Goal: Task Accomplishment & Management: Complete application form

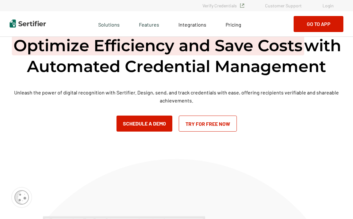
click at [329, 7] on link "Login" at bounding box center [327, 5] width 11 height 5
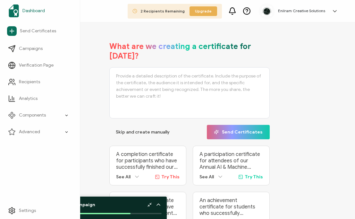
click at [22, 12] on span "Dashboard" at bounding box center [33, 11] width 22 height 6
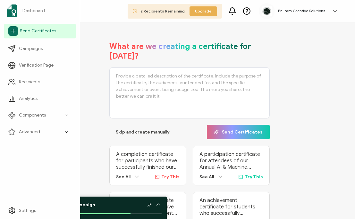
click at [26, 35] on link "Send Certificates" at bounding box center [40, 31] width 72 height 15
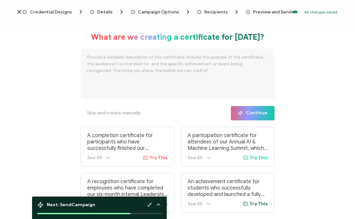
click at [49, 12] on span "Credential Designs" at bounding box center [51, 12] width 42 height 5
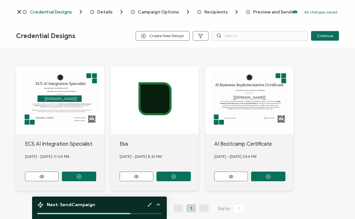
scroll to position [40, 0]
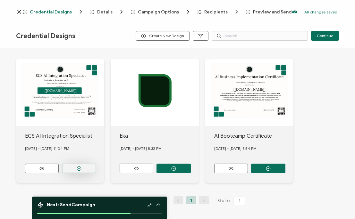
click at [84, 167] on button "button" at bounding box center [79, 169] width 34 height 10
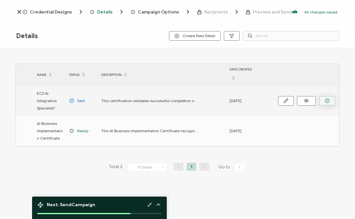
click at [331, 99] on button "button" at bounding box center [327, 101] width 16 height 10
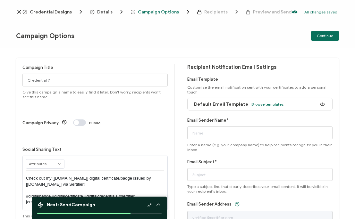
click at [61, 13] on span "Credential Designs" at bounding box center [51, 12] width 42 height 5
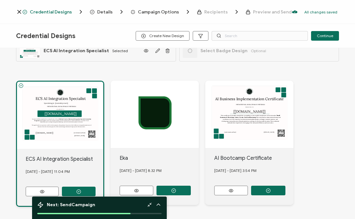
scroll to position [2, 0]
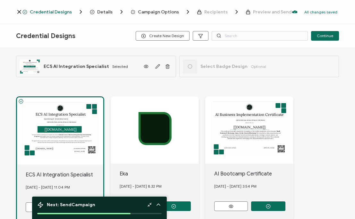
click at [22, 11] on div at bounding box center [19, 12] width 6 height 6
click at [20, 11] on icon at bounding box center [19, 12] width 6 height 6
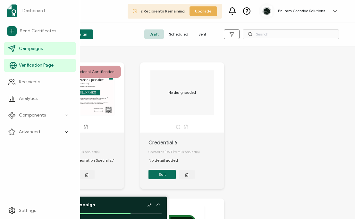
click at [37, 66] on span "Verification Page" at bounding box center [36, 65] width 35 height 6
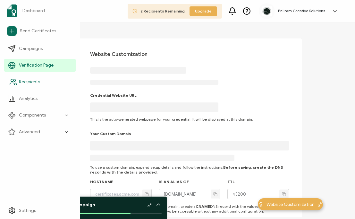
type input "[DOMAIN_NAME]"
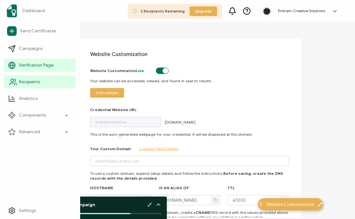
click at [38, 81] on span "Recipients" at bounding box center [29, 82] width 21 height 6
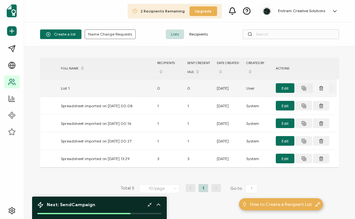
click at [322, 89] on line at bounding box center [322, 88] width 0 height 1
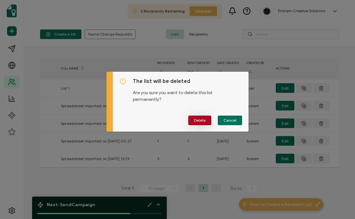
click at [205, 121] on button "Delete" at bounding box center [199, 121] width 23 height 10
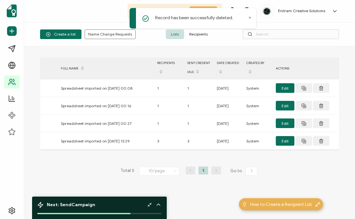
click at [200, 34] on span "Recipients" at bounding box center [198, 35] width 29 height 10
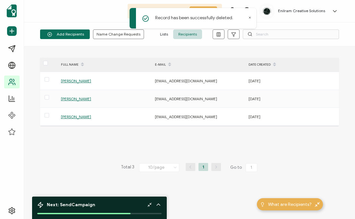
click at [249, 17] on icon at bounding box center [249, 17] width 3 height 3
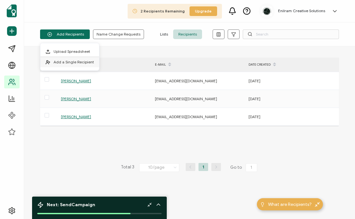
drag, startPoint x: 78, startPoint y: 35, endPoint x: 72, endPoint y: 67, distance: 32.3
click at [72, 67] on body "2 Recipients Remaining Upgrade Enilram Creative Solutions [PERSON_NAME] [EMAIL_…" at bounding box center [177, 109] width 355 height 219
click at [72, 67] on li "Add a Single Recipient" at bounding box center [69, 62] width 59 height 10
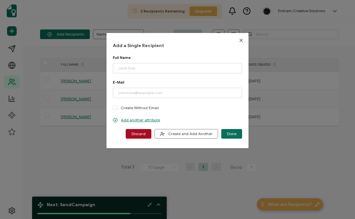
click at [241, 41] on icon "Close" at bounding box center [241, 40] width 5 height 5
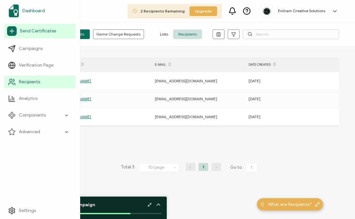
click at [41, 10] on span "Dashboard" at bounding box center [33, 11] width 22 height 6
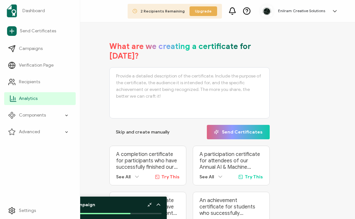
click at [32, 98] on span "Analytics" at bounding box center [28, 99] width 19 height 6
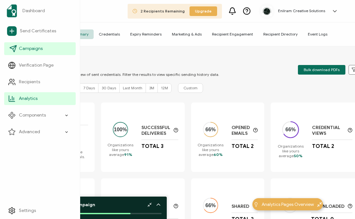
click at [40, 50] on span "Campaigns" at bounding box center [31, 49] width 24 height 6
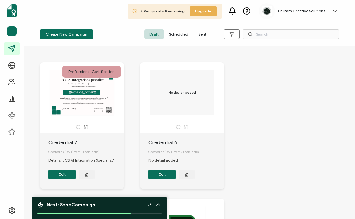
click at [109, 71] on div "Professional Certification" at bounding box center [91, 72] width 59 height 12
click at [69, 176] on button "Edit" at bounding box center [61, 175] width 27 height 10
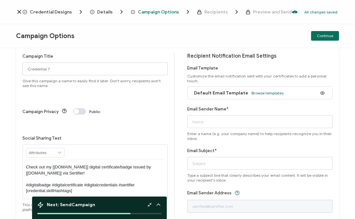
scroll to position [47, 0]
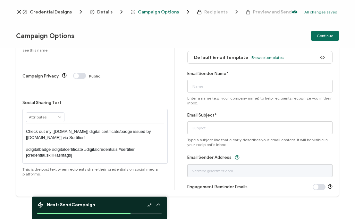
click at [19, 11] on icon at bounding box center [19, 12] width 6 height 6
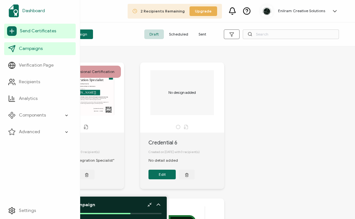
click at [34, 7] on link "Dashboard" at bounding box center [40, 11] width 72 height 18
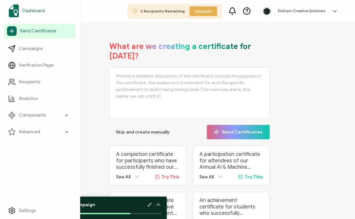
click at [45, 12] on link "Dashboard" at bounding box center [40, 11] width 72 height 18
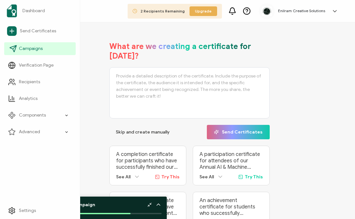
click at [38, 48] on span "Campaigns" at bounding box center [31, 49] width 24 height 6
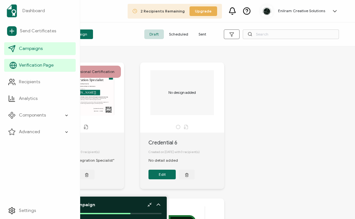
click at [30, 64] on span "Verification Page" at bounding box center [36, 65] width 35 height 6
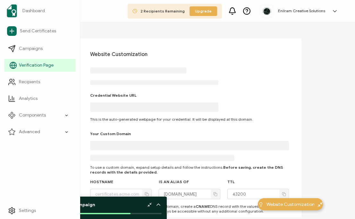
type input "[DOMAIN_NAME]"
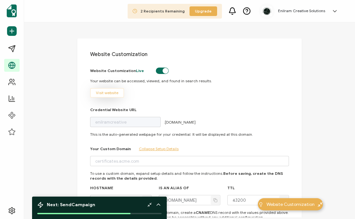
click at [113, 95] on button "Visit website" at bounding box center [107, 93] width 34 height 10
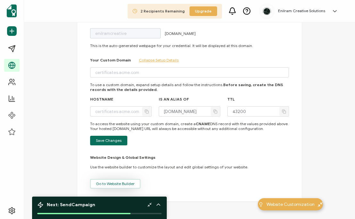
click at [128, 184] on span "Go to Website Builder" at bounding box center [115, 184] width 39 height 4
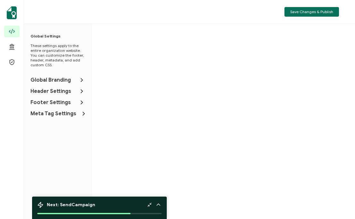
click at [80, 80] on icon at bounding box center [82, 80] width 6 height 6
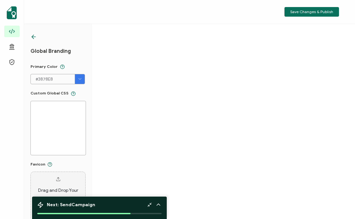
click at [30, 38] on div "Global Branding Primary Color #3878E8 #3878E8 Clear OK Custom Global CSS Favico…" at bounding box center [57, 121] width 67 height 195
click at [32, 35] on icon at bounding box center [33, 37] width 6 height 6
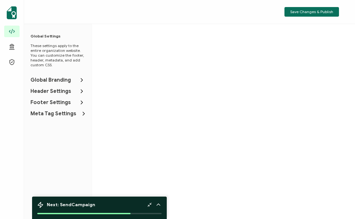
click at [47, 93] on span "Header Settings" at bounding box center [50, 91] width 41 height 6
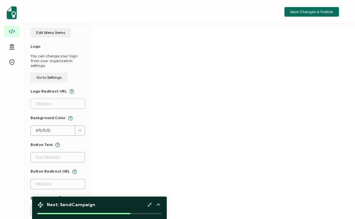
scroll to position [94, 0]
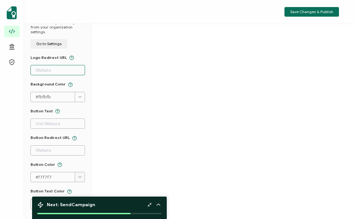
click at [54, 65] on input "text" at bounding box center [57, 70] width 55 height 10
click at [38, 65] on input "text" at bounding box center [57, 70] width 55 height 10
paste input "[URL][DOMAIN_NAME]"
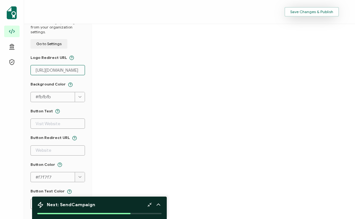
type input "[URL][DOMAIN_NAME]"
click at [324, 11] on span "Save Changes & Publish" at bounding box center [311, 12] width 43 height 4
click at [315, 11] on span "Save Changes & Publish" at bounding box center [311, 12] width 43 height 4
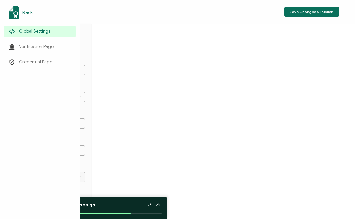
click at [20, 11] on link "Back" at bounding box center [40, 13] width 72 height 18
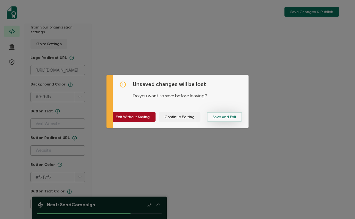
click at [221, 118] on span "Save and Exit" at bounding box center [225, 117] width 24 height 4
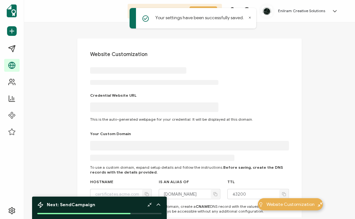
type input "[DOMAIN_NAME]"
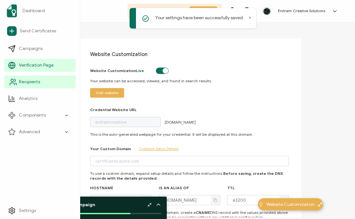
click at [23, 85] on span "Recipients" at bounding box center [29, 82] width 21 height 6
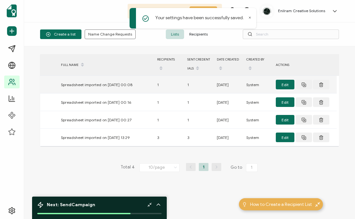
scroll to position [24, 0]
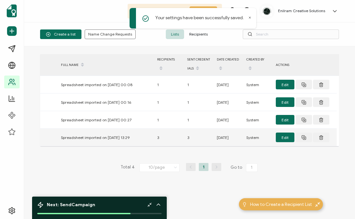
click at [100, 135] on div "Spreadsheet imported on [DATE] 13:29" at bounding box center [106, 137] width 96 height 7
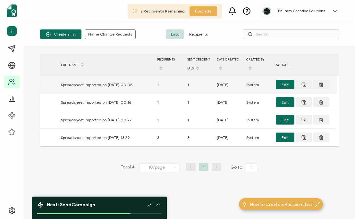
click at [118, 81] on div "Spreadsheet imported on [DATE] 00:08" at bounding box center [106, 84] width 96 height 7
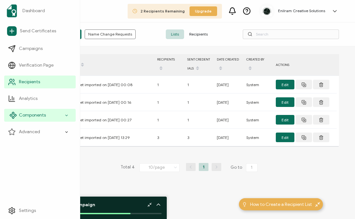
click at [34, 116] on span "Components" at bounding box center [32, 115] width 27 height 6
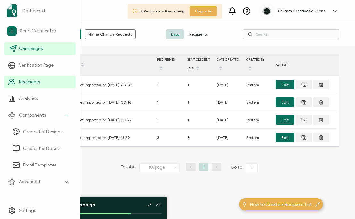
click at [36, 55] on link "Campaigns" at bounding box center [40, 48] width 72 height 13
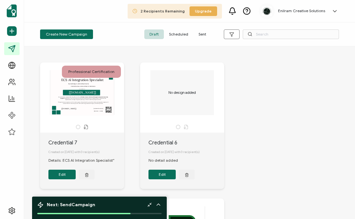
click at [92, 91] on div "ECS AI Integration Specialist AWARDED TO The recipient’s full name, which will …" at bounding box center [81, 92] width 67 height 45
click at [107, 69] on div "Professional Certification" at bounding box center [91, 72] width 59 height 12
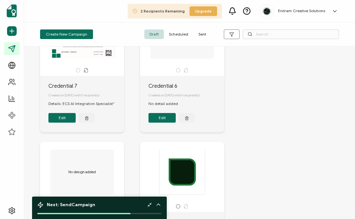
scroll to position [72, 0]
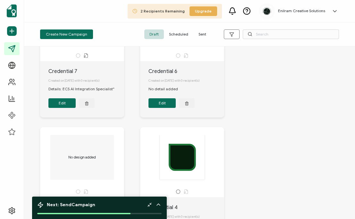
click at [69, 107] on button "Edit" at bounding box center [61, 103] width 27 height 10
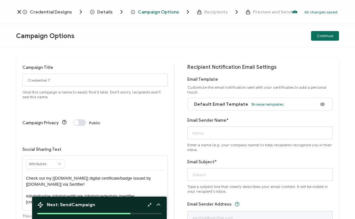
click at [69, 14] on span "Credential Designs" at bounding box center [51, 12] width 42 height 5
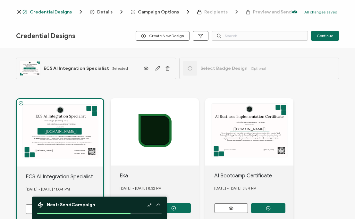
click at [92, 70] on span "ECS AI Integration Specialist" at bounding box center [76, 68] width 65 height 5
click at [138, 68] on div "ECS AI Integration Specialist AWARDED TO The recipient’s full name, which will …" at bounding box center [96, 68] width 160 height 21
click at [157, 69] on icon "button" at bounding box center [157, 68] width 5 height 5
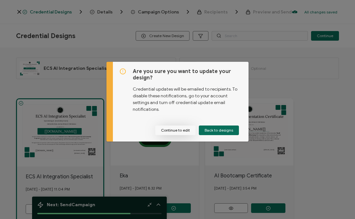
click at [183, 133] on button "Continue to edit" at bounding box center [175, 131] width 40 height 10
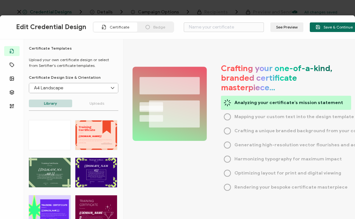
type input "ECS AI Integration Specialist"
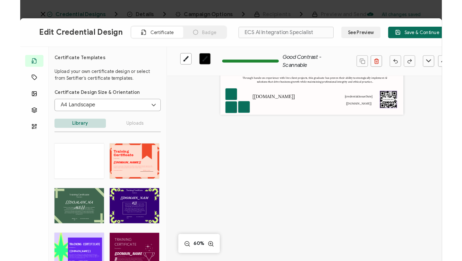
scroll to position [93, 0]
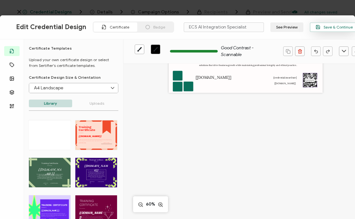
click at [328, 28] on span "Save & Continue" at bounding box center [334, 27] width 37 height 5
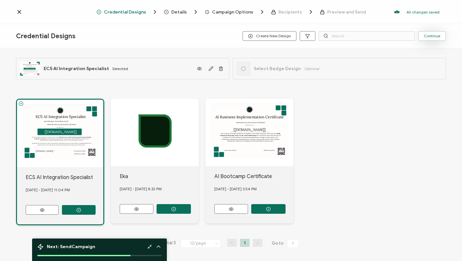
click at [355, 36] on span "Continue" at bounding box center [432, 36] width 16 height 4
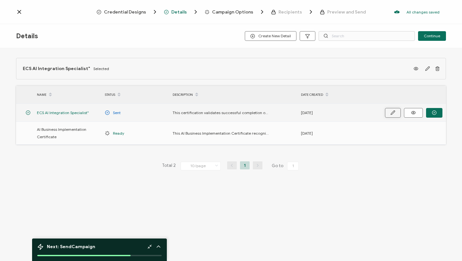
click at [355, 111] on button "button" at bounding box center [393, 113] width 16 height 10
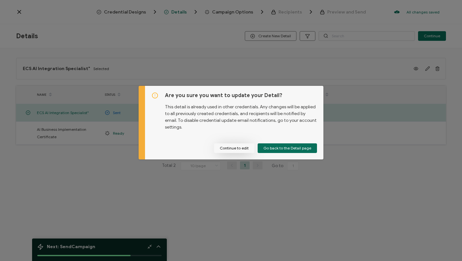
click at [248, 149] on button "Continue to edit" at bounding box center [234, 148] width 40 height 10
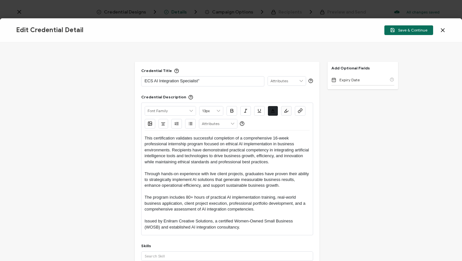
scroll to position [69, 0]
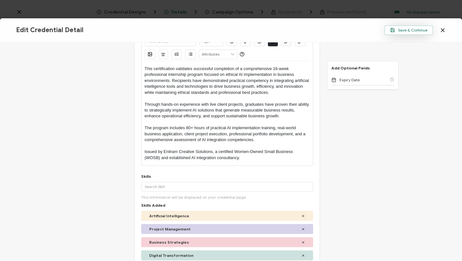
click at [355, 29] on span "Save & Continue" at bounding box center [408, 30] width 37 height 5
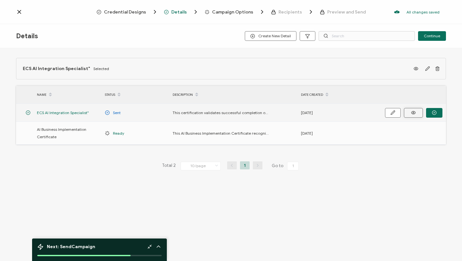
click at [355, 114] on icon at bounding box center [413, 112] width 4 height 3
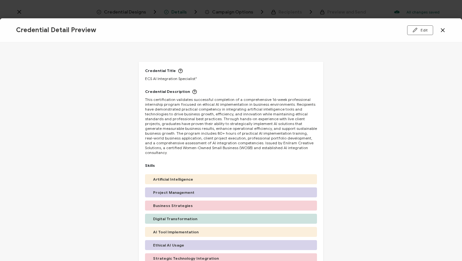
click at [355, 29] on icon at bounding box center [443, 30] width 6 height 6
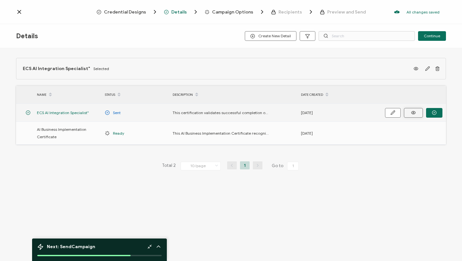
click at [355, 110] on icon at bounding box center [413, 112] width 8 height 5
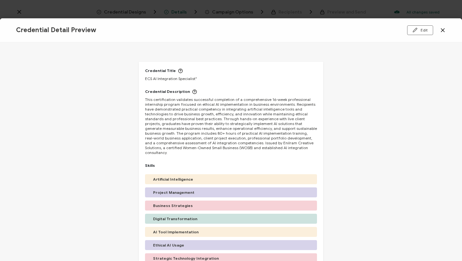
click at [355, 28] on icon at bounding box center [443, 30] width 6 height 6
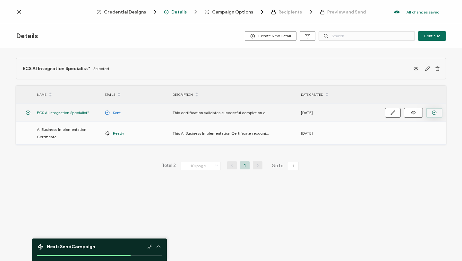
click at [355, 112] on circle "button" at bounding box center [434, 112] width 4 height 4
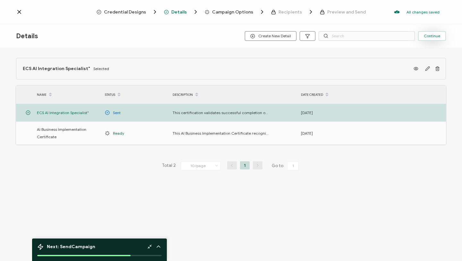
click at [355, 32] on button "Continue" at bounding box center [432, 36] width 28 height 10
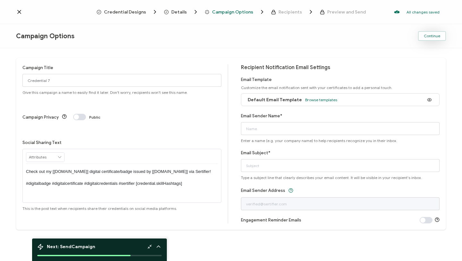
click at [355, 37] on span "Continue" at bounding box center [432, 36] width 16 height 4
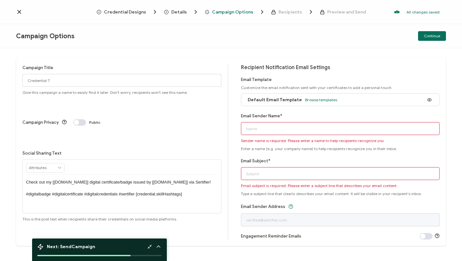
click at [19, 13] on icon at bounding box center [19, 12] width 6 height 6
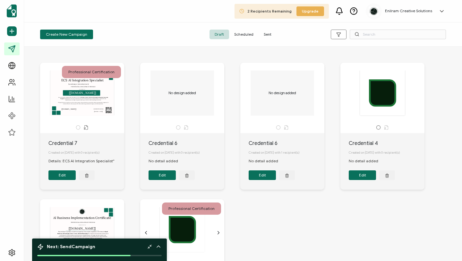
click at [216, 110] on div "No design added" at bounding box center [182, 95] width 78 height 51
click at [167, 179] on button "Edit" at bounding box center [162, 175] width 27 height 10
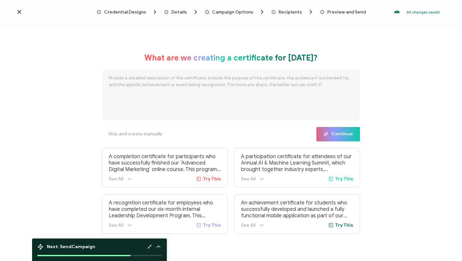
click at [19, 11] on icon at bounding box center [19, 12] width 6 height 6
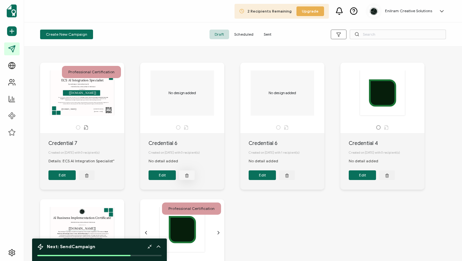
click at [188, 179] on button "button" at bounding box center [187, 175] width 16 height 10
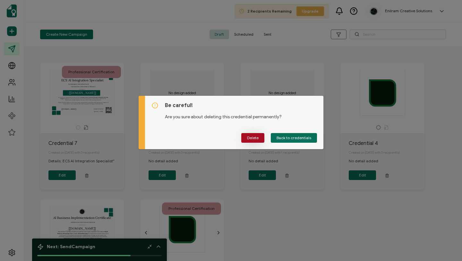
click at [257, 140] on button "Delete" at bounding box center [252, 138] width 23 height 10
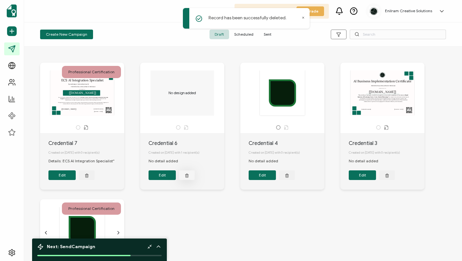
click at [187, 177] on icon "button" at bounding box center [187, 175] width 4 height 5
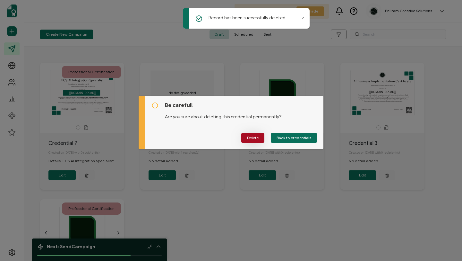
click at [255, 137] on span "Delete" at bounding box center [253, 138] width 12 height 4
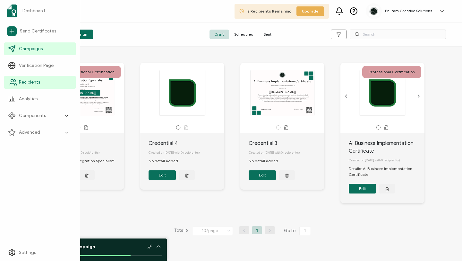
click at [29, 83] on span "Recipients" at bounding box center [29, 82] width 21 height 6
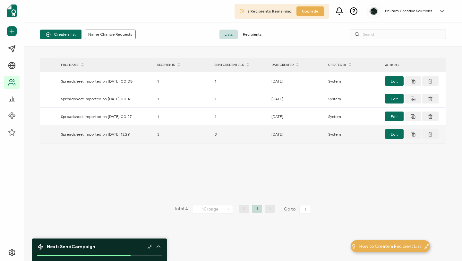
click at [141, 140] on td "Spreadsheet imported on [DATE] 13:29" at bounding box center [106, 134] width 96 height 18
click at [355, 135] on button "Edit" at bounding box center [394, 134] width 19 height 10
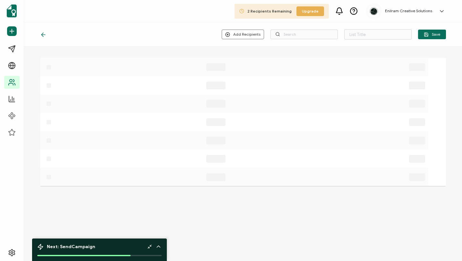
type input "Spreadsheet imported on [DATE] 13:29"
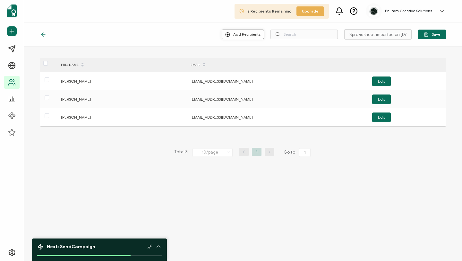
click at [247, 37] on button "Add Recipients" at bounding box center [243, 35] width 42 height 10
click at [243, 62] on span "Import from Recipients" at bounding box center [256, 62] width 41 height 5
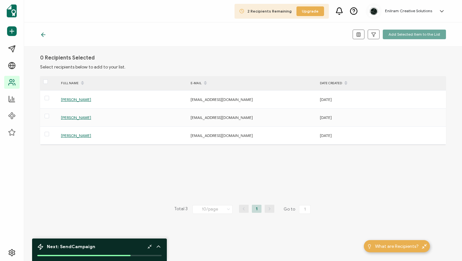
click at [44, 35] on icon at bounding box center [43, 34] width 6 height 6
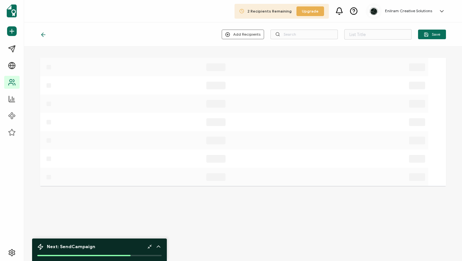
type input "Spreadsheet imported on [DATE] 13:29"
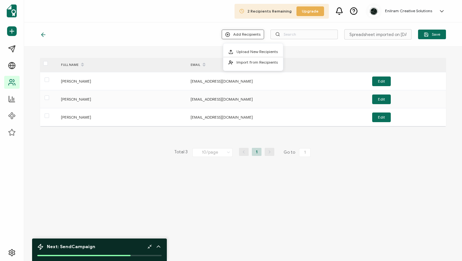
click at [249, 36] on button "Add Recipients" at bounding box center [243, 35] width 42 height 10
click at [261, 51] on span "Upload New Recipients" at bounding box center [256, 51] width 41 height 5
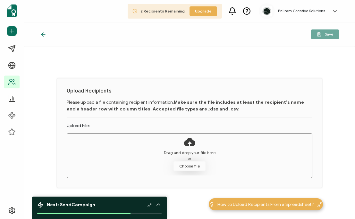
click at [191, 165] on button "Choose file" at bounding box center [190, 167] width 32 height 10
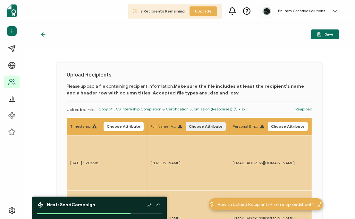
click at [215, 126] on span "Choose Attribute" at bounding box center [206, 127] width 34 height 4
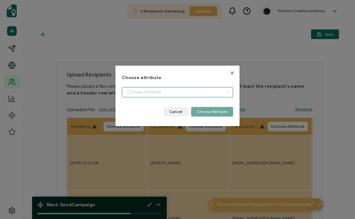
click at [219, 93] on input "dialog" at bounding box center [177, 92] width 111 height 10
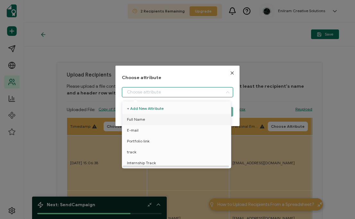
click at [188, 120] on li "Full Name" at bounding box center [178, 119] width 114 height 11
type input "Full Name"
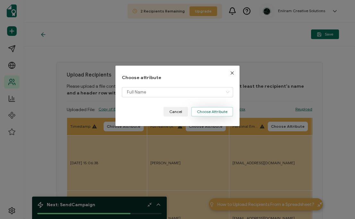
click at [227, 111] on button "Choose Attribute" at bounding box center [212, 112] width 42 height 10
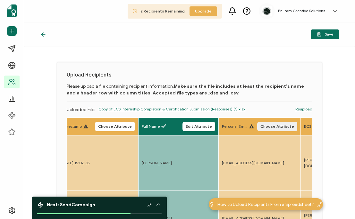
scroll to position [0, 14]
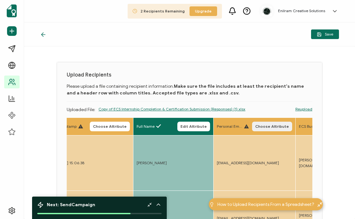
click at [283, 128] on span "Choose Attribute" at bounding box center [272, 127] width 34 height 4
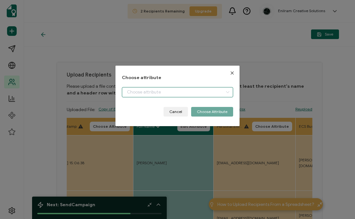
click at [193, 94] on input "dialog" at bounding box center [177, 92] width 111 height 10
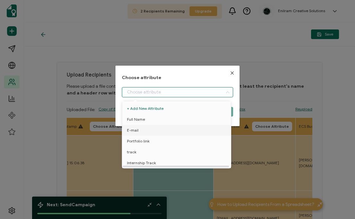
click at [174, 131] on li "E-mail" at bounding box center [178, 130] width 114 height 11
type input "E-mail"
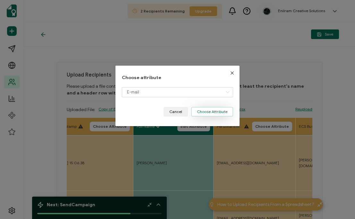
click at [213, 112] on button "Choose Attribute" at bounding box center [212, 112] width 42 height 10
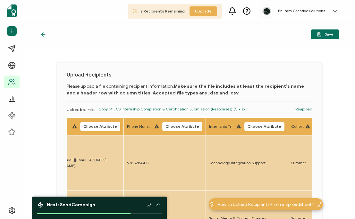
scroll to position [0, 272]
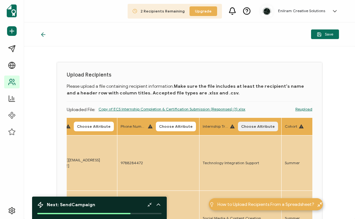
click at [263, 125] on span "Choose Attribute" at bounding box center [258, 127] width 34 height 4
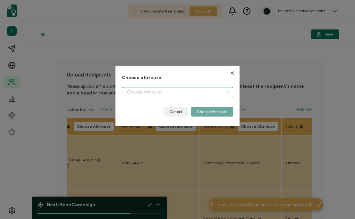
click at [220, 90] on input "dialog" at bounding box center [177, 92] width 111 height 10
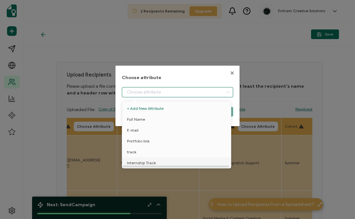
click at [177, 164] on li "Internship Track" at bounding box center [178, 163] width 114 height 11
type input "Internship Track"
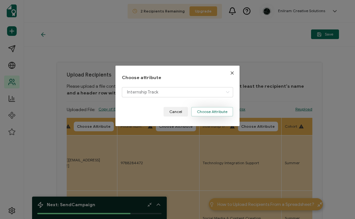
click at [223, 113] on button "Choose Attribute" at bounding box center [212, 112] width 42 height 10
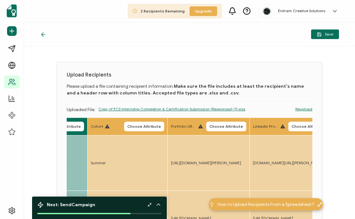
scroll to position [0, 467]
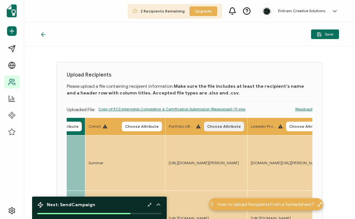
click at [241, 128] on span "Choose Attribute" at bounding box center [224, 127] width 34 height 4
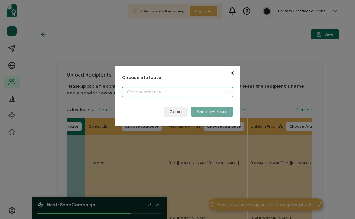
click at [211, 94] on input "dialog" at bounding box center [177, 92] width 111 height 10
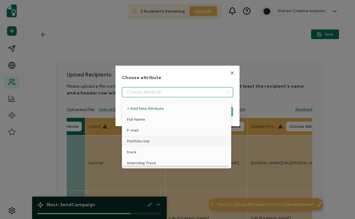
click at [193, 141] on li "Portfolio link" at bounding box center [178, 141] width 114 height 11
type input "Portfolio link"
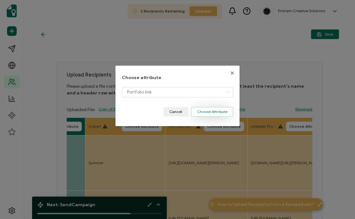
click at [218, 108] on button "Choose Attribute" at bounding box center [212, 112] width 42 height 10
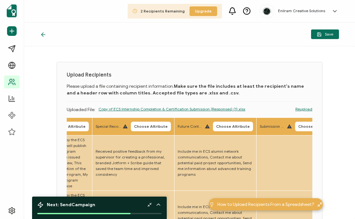
scroll to position [0, 1208]
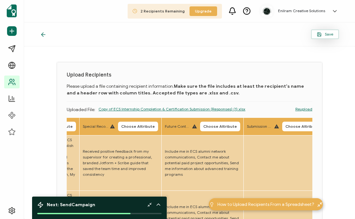
click at [326, 36] on span "Save" at bounding box center [325, 34] width 16 height 5
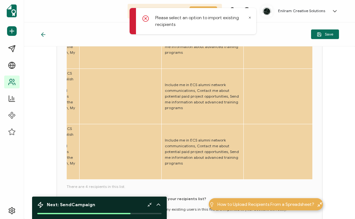
scroll to position [242, 0]
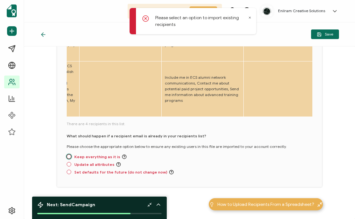
click at [67, 157] on span at bounding box center [69, 157] width 4 height 4
click at [67, 157] on input "Keep everything as it is" at bounding box center [69, 157] width 4 height 5
radio input "true"
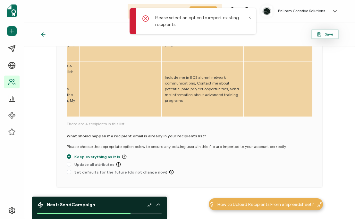
click at [326, 37] on button "Save" at bounding box center [325, 35] width 28 height 10
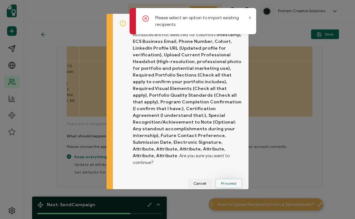
click at [231, 179] on button "Proceed" at bounding box center [228, 184] width 27 height 10
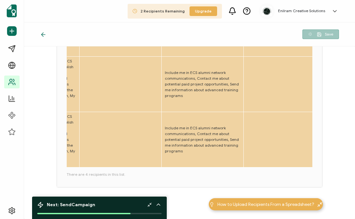
scroll to position [192, 0]
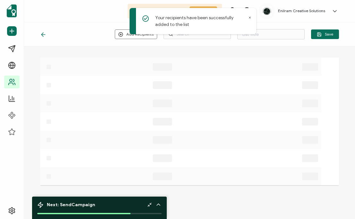
type input "Spreadsheet imported on [DATE] 13:29"
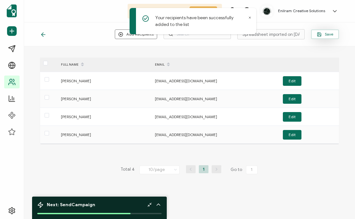
click at [325, 31] on button "Save" at bounding box center [325, 35] width 28 height 10
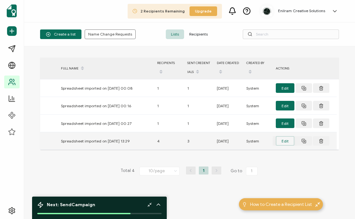
click at [284, 146] on button "Edit" at bounding box center [285, 141] width 19 height 10
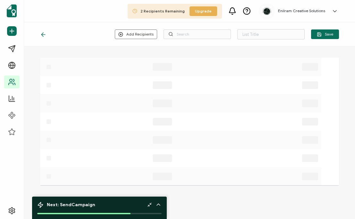
type input "Spreadsheet imported on [DATE] 13:29"
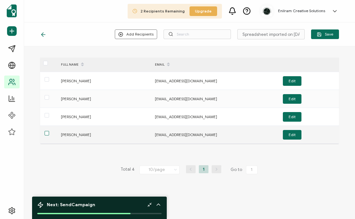
click at [48, 134] on span at bounding box center [47, 133] width 4 height 4
click at [49, 131] on input "checkbox" at bounding box center [49, 131] width 0 height 0
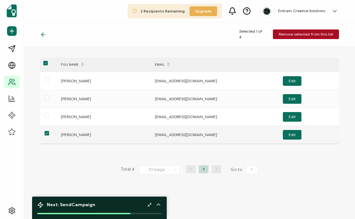
click at [47, 134] on span at bounding box center [47, 133] width 4 height 4
click at [49, 131] on input "checkbox" at bounding box center [49, 131] width 0 height 0
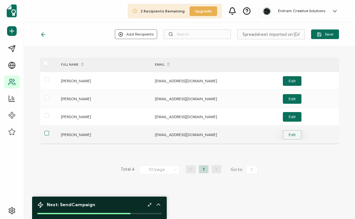
click at [290, 135] on button "Edit" at bounding box center [292, 135] width 19 height 10
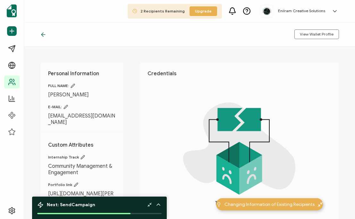
click at [44, 36] on icon at bounding box center [43, 34] width 6 height 6
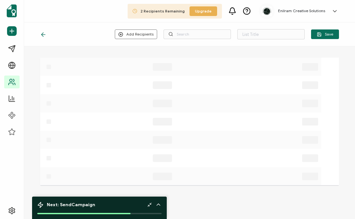
type input "Spreadsheet imported on [DATE] 13:29"
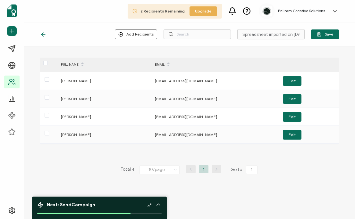
click at [41, 37] on icon at bounding box center [43, 34] width 6 height 6
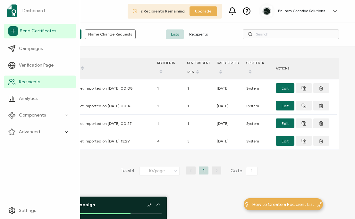
click at [30, 30] on span "Send Certificates" at bounding box center [38, 31] width 36 height 6
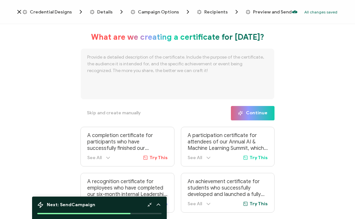
click at [58, 7] on div "Credential Designs Details Campaign Options Recipients Preview and Send All cha…" at bounding box center [177, 12] width 355 height 24
click at [59, 13] on span "Credential Designs" at bounding box center [51, 12] width 42 height 5
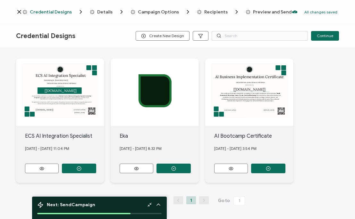
scroll to position [40, 0]
click at [50, 167] on button at bounding box center [42, 169] width 34 height 10
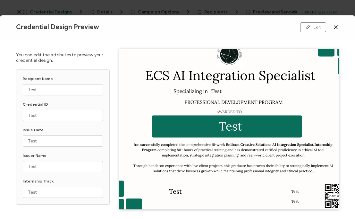
scroll to position [12, 0]
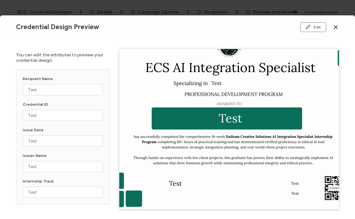
click at [334, 30] on icon at bounding box center [336, 27] width 6 height 6
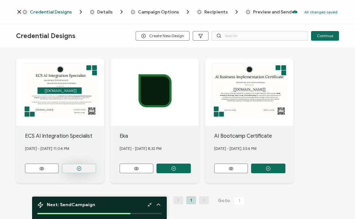
click at [85, 164] on button "button" at bounding box center [79, 169] width 34 height 10
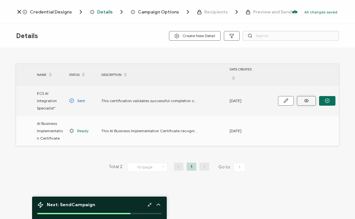
click at [306, 101] on circle at bounding box center [306, 100] width 1 height 1
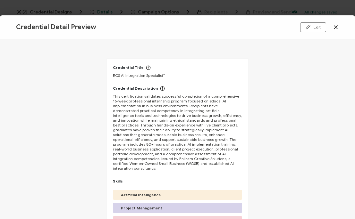
click at [336, 26] on icon at bounding box center [336, 27] width 6 height 6
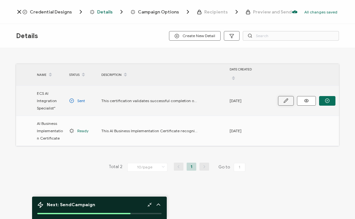
click at [286, 103] on icon "button" at bounding box center [286, 100] width 5 height 5
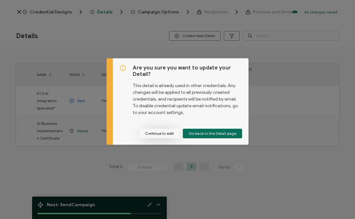
click at [170, 134] on button "Continue to edit" at bounding box center [159, 134] width 40 height 10
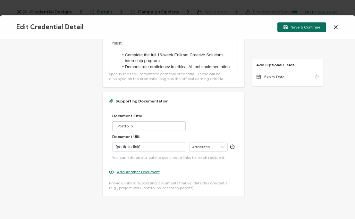
scroll to position [685, 0]
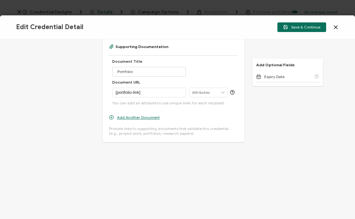
click at [335, 28] on icon at bounding box center [336, 27] width 6 height 6
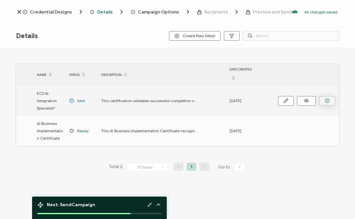
click at [325, 100] on circle "button" at bounding box center [327, 101] width 4 height 4
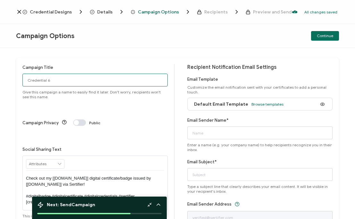
click at [127, 79] on input "Credential 6" at bounding box center [94, 80] width 145 height 13
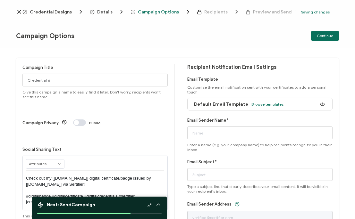
click at [70, 13] on span "Credential Designs" at bounding box center [51, 12] width 42 height 5
click at [106, 13] on span "Details" at bounding box center [104, 12] width 15 height 5
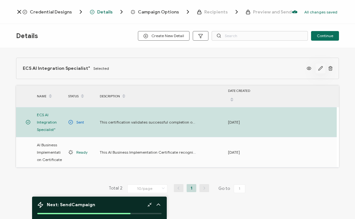
click at [318, 69] on icon "button" at bounding box center [320, 68] width 5 height 5
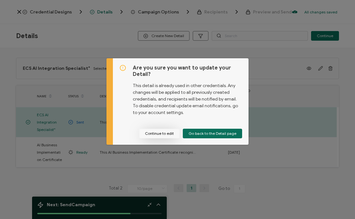
click at [169, 134] on button "Continue to edit" at bounding box center [159, 134] width 40 height 10
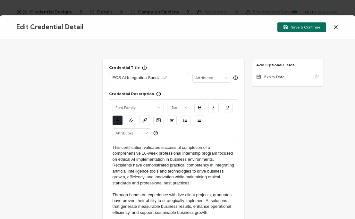
click at [336, 27] on icon at bounding box center [335, 27] width 3 height 3
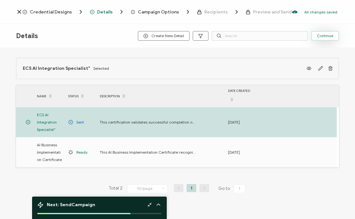
click at [327, 38] on span "Continue" at bounding box center [325, 36] width 16 height 4
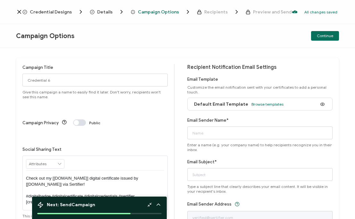
click at [210, 11] on span "Recipients" at bounding box center [215, 12] width 23 height 5
click at [21, 10] on icon at bounding box center [19, 11] width 3 height 3
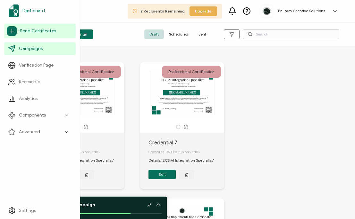
click at [31, 8] on span "Dashboard" at bounding box center [33, 11] width 22 height 6
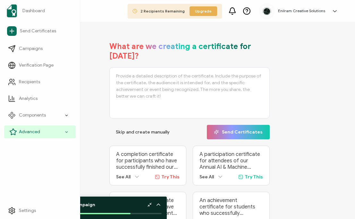
click at [34, 132] on span "Advanced" at bounding box center [29, 132] width 21 height 6
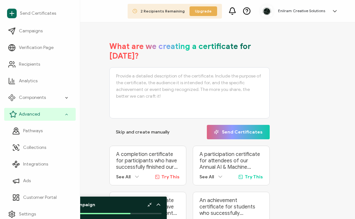
scroll to position [21, 0]
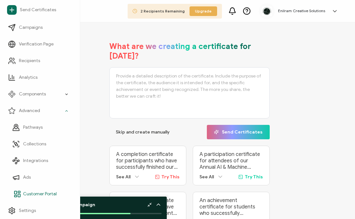
click at [34, 195] on span "Customer Portal" at bounding box center [40, 194] width 34 height 6
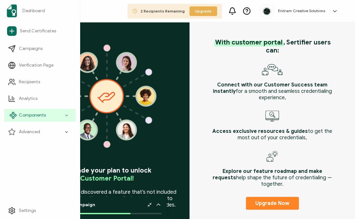
click at [46, 112] on div "Components" at bounding box center [40, 115] width 72 height 13
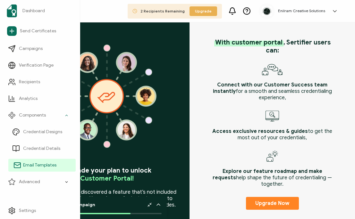
click at [37, 161] on link "Email Templates" at bounding box center [41, 165] width 67 height 13
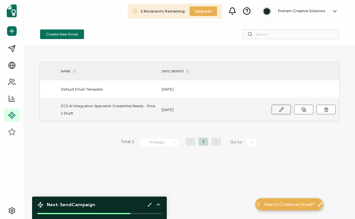
click at [280, 109] on icon at bounding box center [281, 109] width 5 height 5
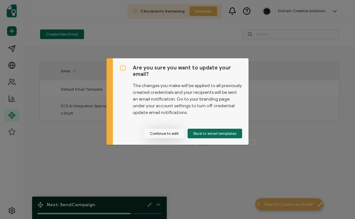
click at [173, 134] on button "Continue to edit" at bounding box center [164, 134] width 40 height 10
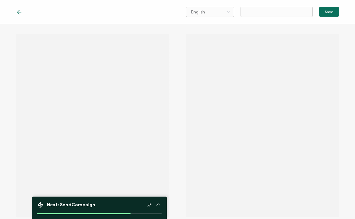
type input "ECS AI Integration Specialist Credential Ready - Email Draft"
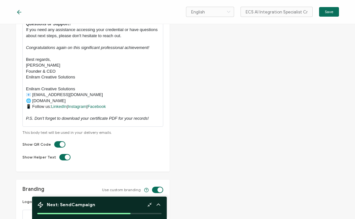
scroll to position [396, 0]
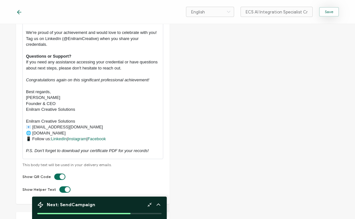
click at [334, 11] on button "Save" at bounding box center [329, 12] width 20 height 10
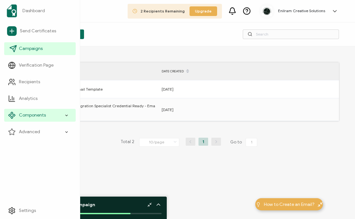
click at [30, 46] on span "Campaigns" at bounding box center [31, 49] width 24 height 6
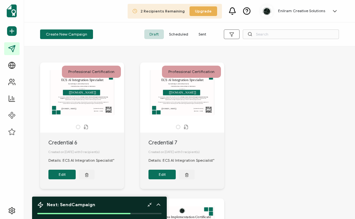
click at [174, 32] on span "Scheduled" at bounding box center [179, 35] width 30 height 10
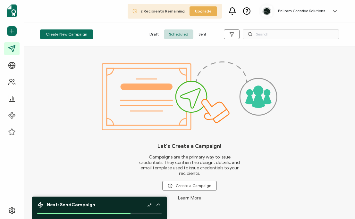
click at [201, 33] on span "Sent" at bounding box center [202, 35] width 18 height 10
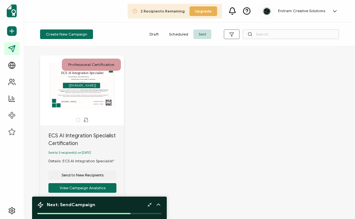
scroll to position [48, 0]
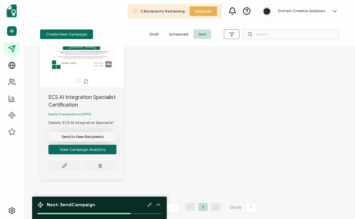
click at [79, 138] on span "Send to New Recipients" at bounding box center [83, 137] width 42 height 4
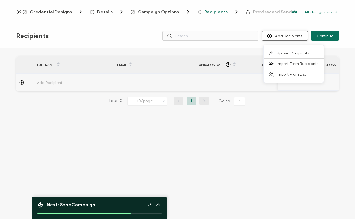
click at [292, 36] on button "Add Recipients" at bounding box center [285, 36] width 46 height 10
click at [215, 51] on div "FULL NAME EMAIL Expiration Date Issue Date Internship Track Portfolio link ACTI…" at bounding box center [177, 134] width 355 height 173
click at [165, 88] on td at bounding box center [154, 83] width 80 height 18
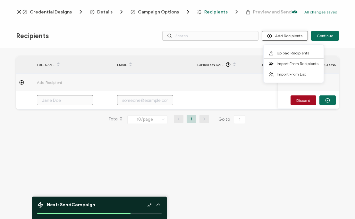
click at [287, 34] on button "Add Recipients" at bounding box center [285, 36] width 46 height 10
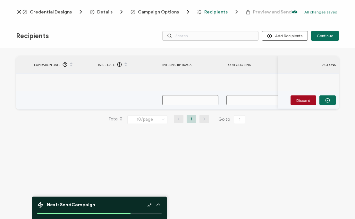
scroll to position [0, 173]
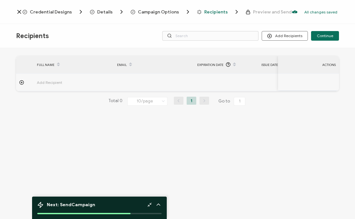
click at [75, 82] on span "Add Recipient" at bounding box center [67, 82] width 61 height 7
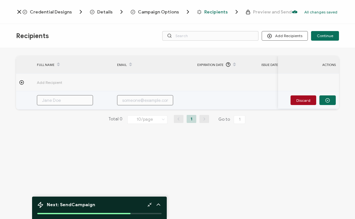
click at [67, 99] on input "text" at bounding box center [65, 100] width 56 height 10
click at [73, 99] on input "text" at bounding box center [65, 100] width 56 height 10
paste input "[PERSON_NAME]"
type input "[PERSON_NAME]"
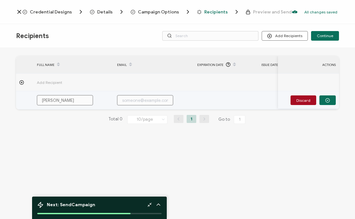
type input "[PERSON_NAME]"
click at [139, 102] on input "text" at bounding box center [145, 100] width 56 height 10
click at [132, 99] on input "text" at bounding box center [145, 100] width 56 height 10
paste input "[EMAIL_ADDRESS][DOMAIN_NAME]"
type input "[EMAIL_ADDRESS][DOMAIN_NAME]"
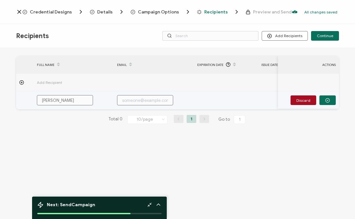
type input "[EMAIL_ADDRESS][DOMAIN_NAME]"
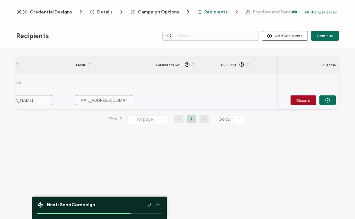
scroll to position [0, 42]
type input "[EMAIL_ADDRESS][DOMAIN_NAME]"
click at [241, 100] on td at bounding box center [248, 100] width 64 height 18
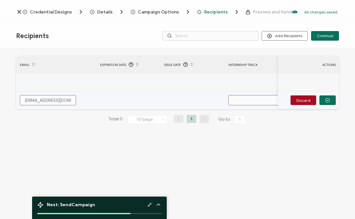
scroll to position [0, 0]
click at [241, 100] on input "text" at bounding box center [254, 100] width 56 height 10
paste input "Community Management & Engagement"
type input "Community Management & Engagement"
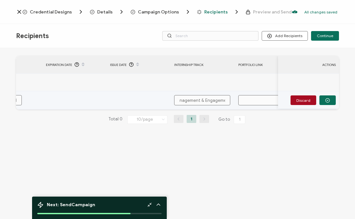
scroll to position [0, 173]
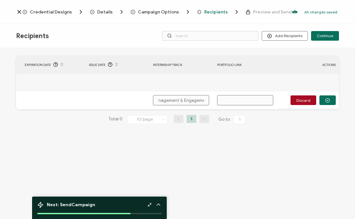
type input "Community Management & Engagement"
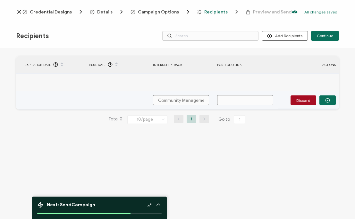
click at [240, 98] on input "text" at bounding box center [245, 100] width 56 height 10
paste input "[URL][DOMAIN_NAME][PERSON_NAME]"
type input "[URL][DOMAIN_NAME][PERSON_NAME]"
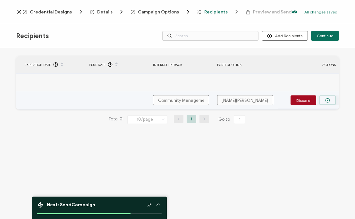
type input "[URL][DOMAIN_NAME][PERSON_NAME]"
click at [330, 101] on circle "button" at bounding box center [328, 100] width 4 height 4
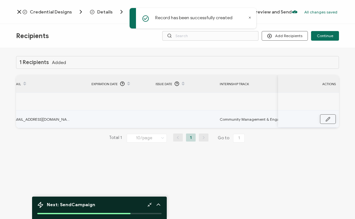
click at [327, 121] on icon "button" at bounding box center [328, 119] width 5 height 5
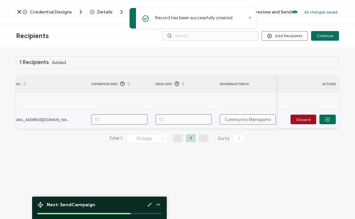
click at [202, 119] on body "Record has been successfully created Credential Designs Details Campaign Option…" at bounding box center [177, 109] width 355 height 219
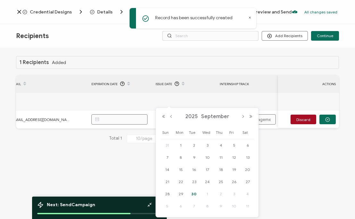
click at [193, 197] on span "30" at bounding box center [194, 195] width 8 height 8
type input "[DATE]"
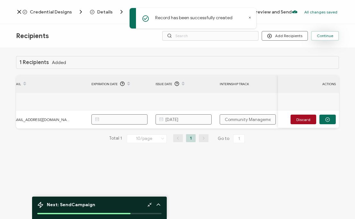
click at [330, 37] on span "Continue" at bounding box center [325, 36] width 16 height 4
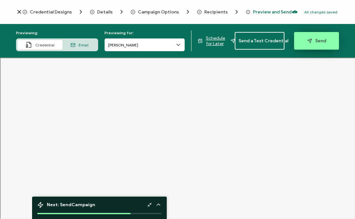
click at [321, 45] on button "Send" at bounding box center [316, 41] width 45 height 18
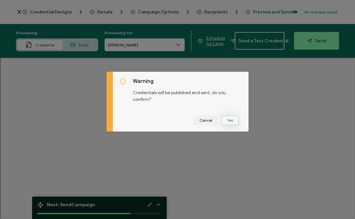
click at [230, 122] on button "Yes" at bounding box center [230, 121] width 18 height 10
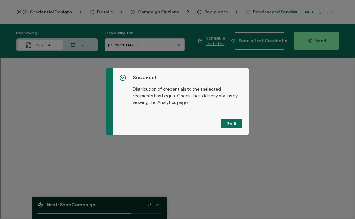
click at [230, 122] on button "Got It" at bounding box center [231, 124] width 21 height 10
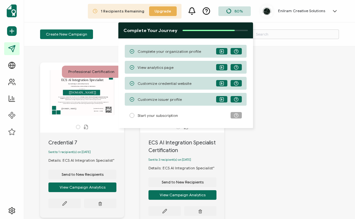
click at [170, 116] on span "Start your subscription" at bounding box center [158, 115] width 40 height 5
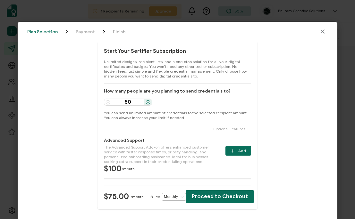
click at [323, 30] on icon "close drawer" at bounding box center [323, 32] width 6 height 6
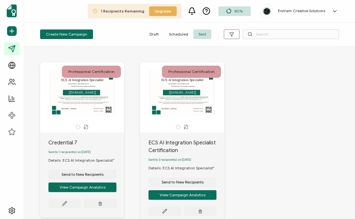
click at [274, 84] on div "Professional Certification ECS AI Integration Specialist AWARDED TO The recipie…" at bounding box center [190, 149] width 312 height 199
